Goal: Transaction & Acquisition: Purchase product/service

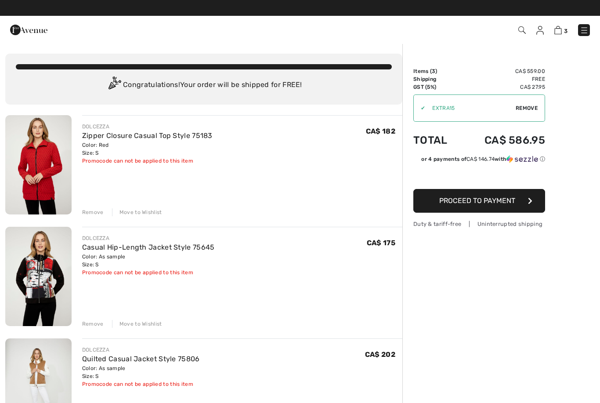
click at [452, 205] on span "Proceed to Payment" at bounding box center [477, 200] width 76 height 8
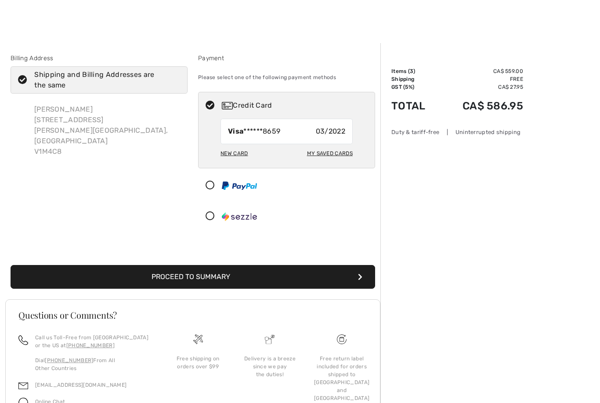
click at [248, 104] on div "Credit Card" at bounding box center [295, 105] width 147 height 11
click at [263, 134] on span "Visa ******8659" at bounding box center [254, 131] width 52 height 11
click at [278, 138] on div "Visa ******8659 03/2022" at bounding box center [287, 131] width 132 height 25
click at [239, 156] on div "New Card" at bounding box center [234, 153] width 27 height 15
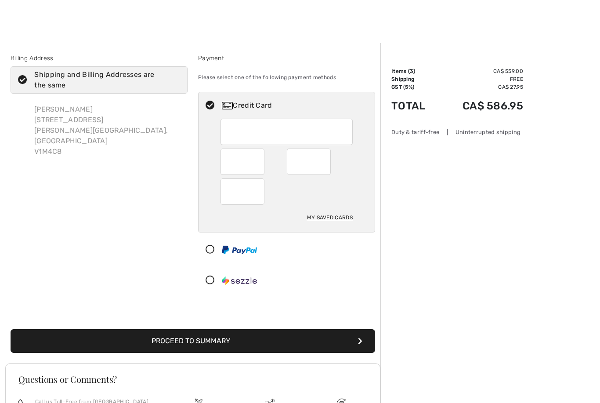
click at [352, 37] on div "Billing Address Shipping and Billing Addresses are the same Monica Miller 21671…" at bounding box center [192, 198] width 375 height 331
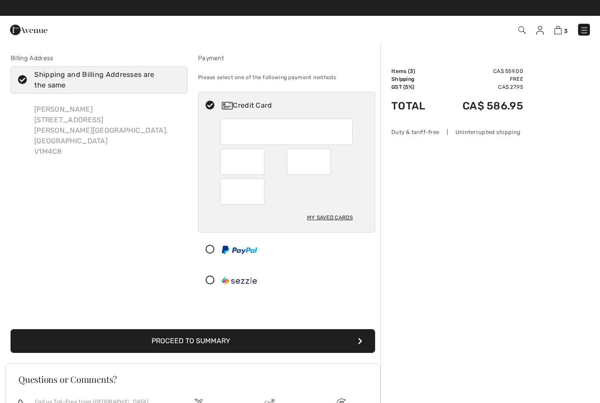
click at [338, 214] on div "My Saved Cards" at bounding box center [330, 217] width 46 height 15
radio input "true"
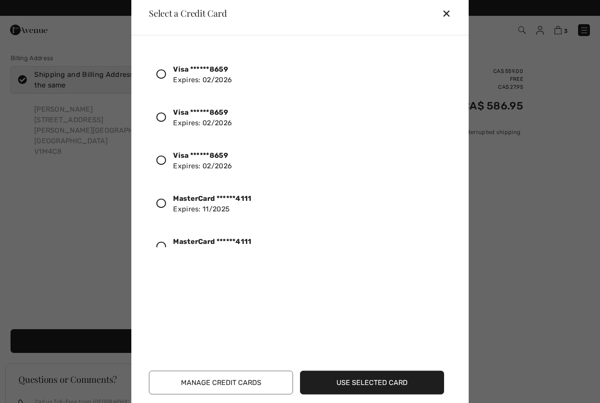
click at [225, 214] on div "MasterCard ******4111 Expires: 11/2025" at bounding box center [212, 203] width 78 height 21
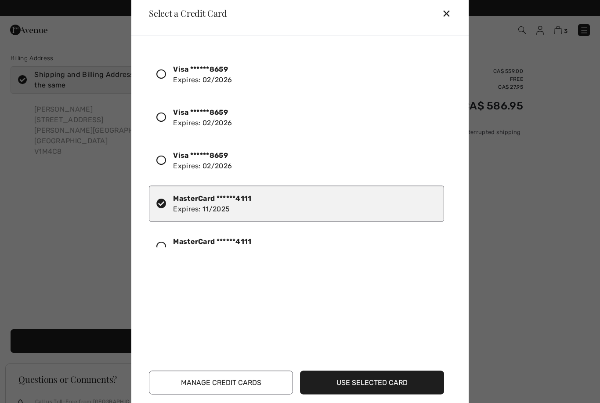
click at [384, 394] on button "Use Selected Card" at bounding box center [372, 382] width 144 height 24
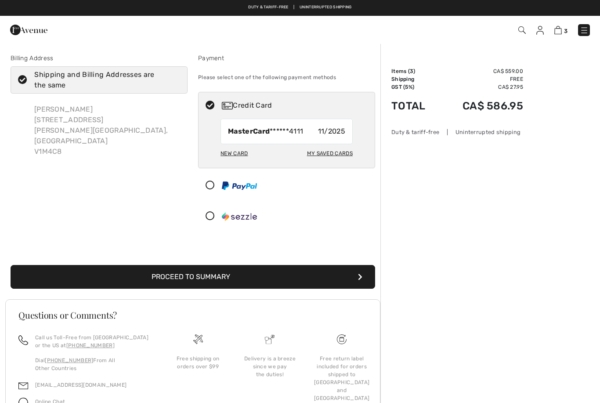
click at [543, 29] on img at bounding box center [539, 30] width 7 height 9
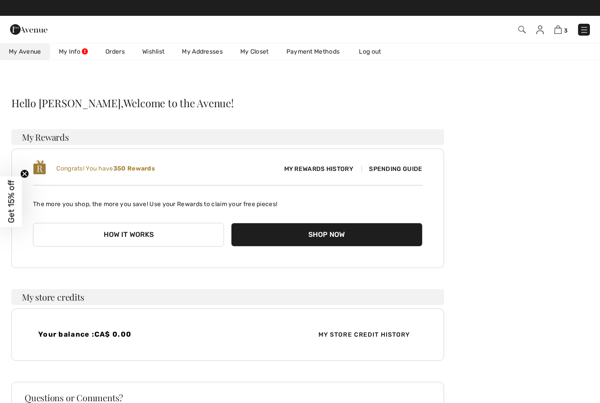
click at [558, 29] on img at bounding box center [557, 29] width 7 height 8
click at [558, 34] on img at bounding box center [557, 29] width 7 height 8
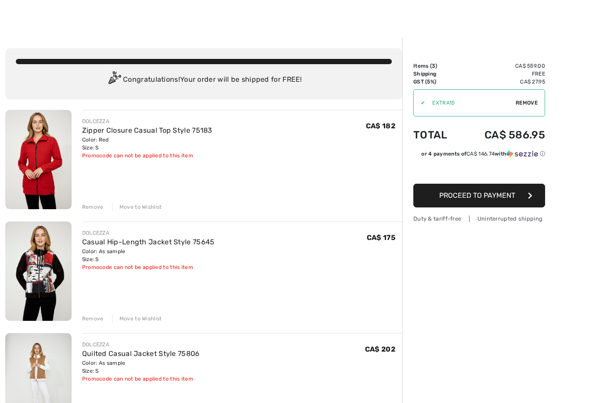
scroll to position [6, 0]
click at [520, 199] on button "Proceed to Payment" at bounding box center [479, 195] width 132 height 24
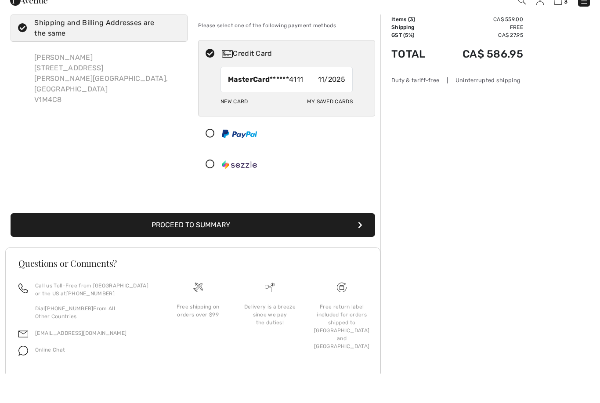
scroll to position [22, 0]
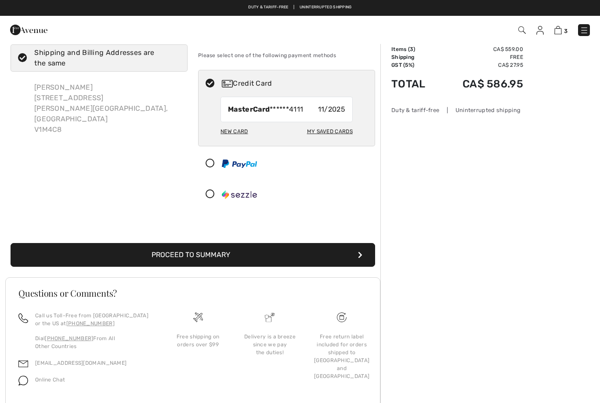
click at [189, 254] on button "Proceed to Summary" at bounding box center [193, 255] width 365 height 24
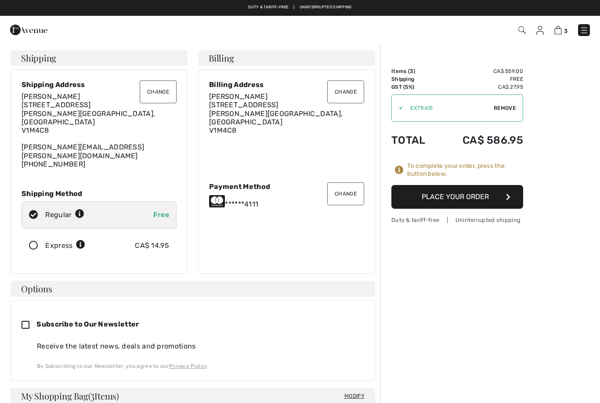
click at [423, 192] on button "Place Your Order" at bounding box center [457, 197] width 132 height 24
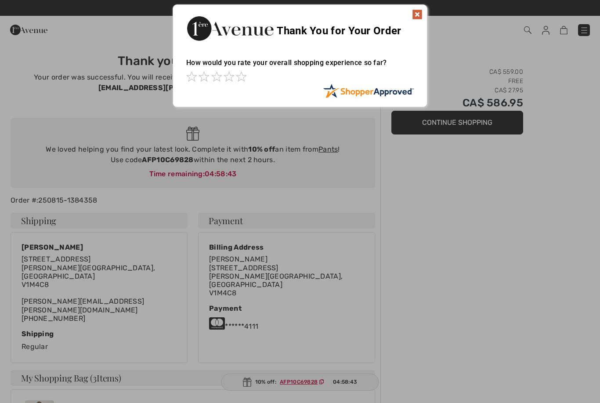
click at [419, 19] on img at bounding box center [417, 14] width 11 height 11
